Goal: Task Accomplishment & Management: Manage account settings

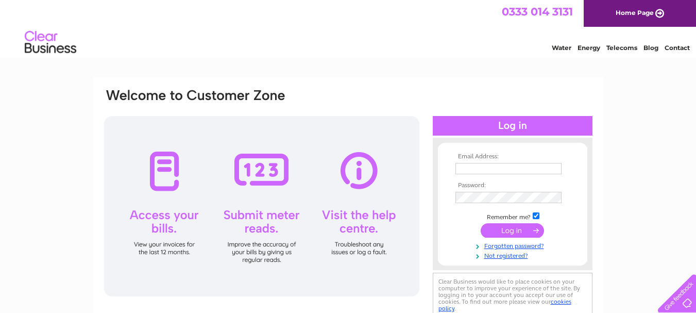
click at [469, 170] on input "text" at bounding box center [509, 168] width 106 height 11
type input "s"
type input "[EMAIL_ADDRESS][DOMAIN_NAME]"
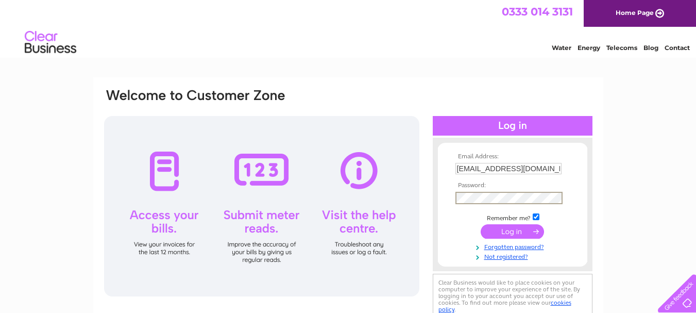
click at [511, 229] on input "submit" at bounding box center [512, 231] width 63 height 14
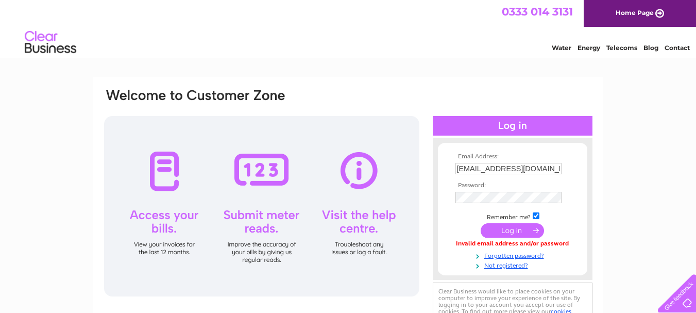
click at [539, 171] on input "sivam65@tiscali.co.uk" at bounding box center [509, 168] width 106 height 11
type input "sivam65@tiscali.co.uk"
click at [505, 231] on input "submit" at bounding box center [512, 231] width 63 height 14
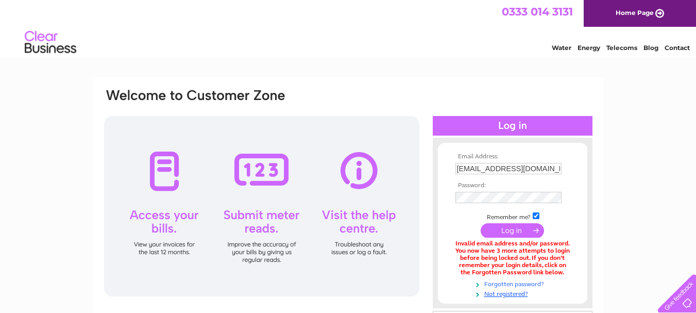
click at [515, 283] on link "Forgotten password?" at bounding box center [514, 283] width 117 height 10
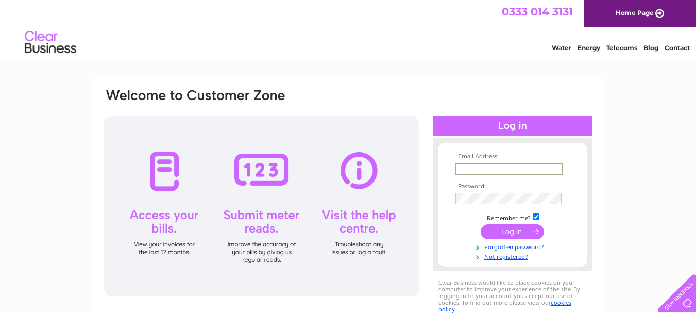
click at [470, 166] on input "text" at bounding box center [509, 169] width 107 height 12
type input "[EMAIL_ADDRESS][DOMAIN_NAME]"
click at [511, 233] on input "submit" at bounding box center [512, 230] width 63 height 14
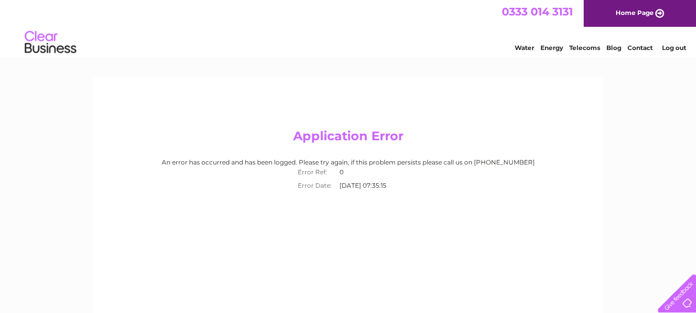
click at [202, 117] on div "Application Error An error has occurred and has been logged. Please try again, …" at bounding box center [348, 221] width 510 height 289
